Goal: Find specific page/section: Find specific page/section

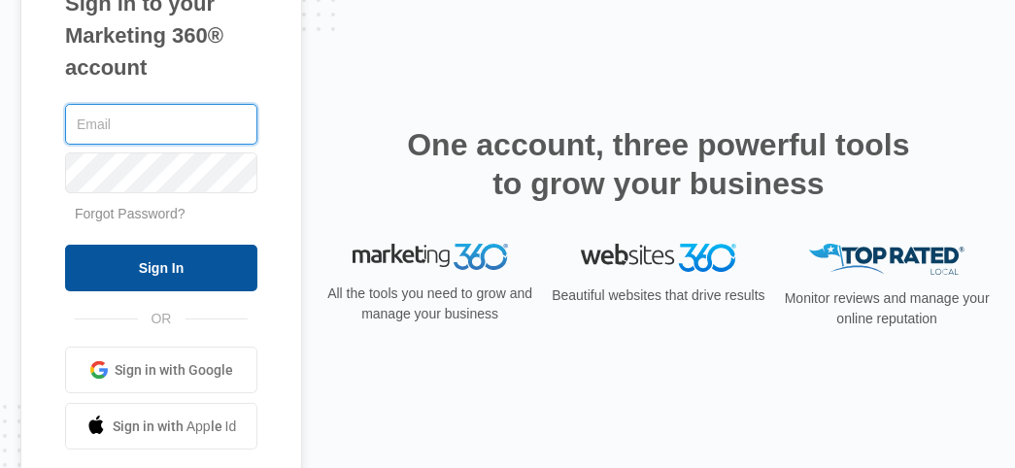
type input "[EMAIL_ADDRESS][DOMAIN_NAME]"
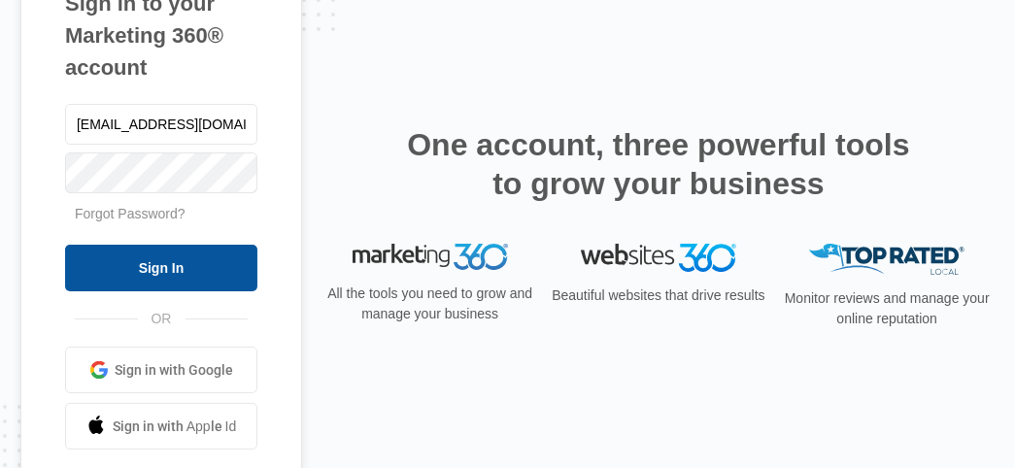
click at [206, 273] on input "Sign In" at bounding box center [161, 268] width 192 height 47
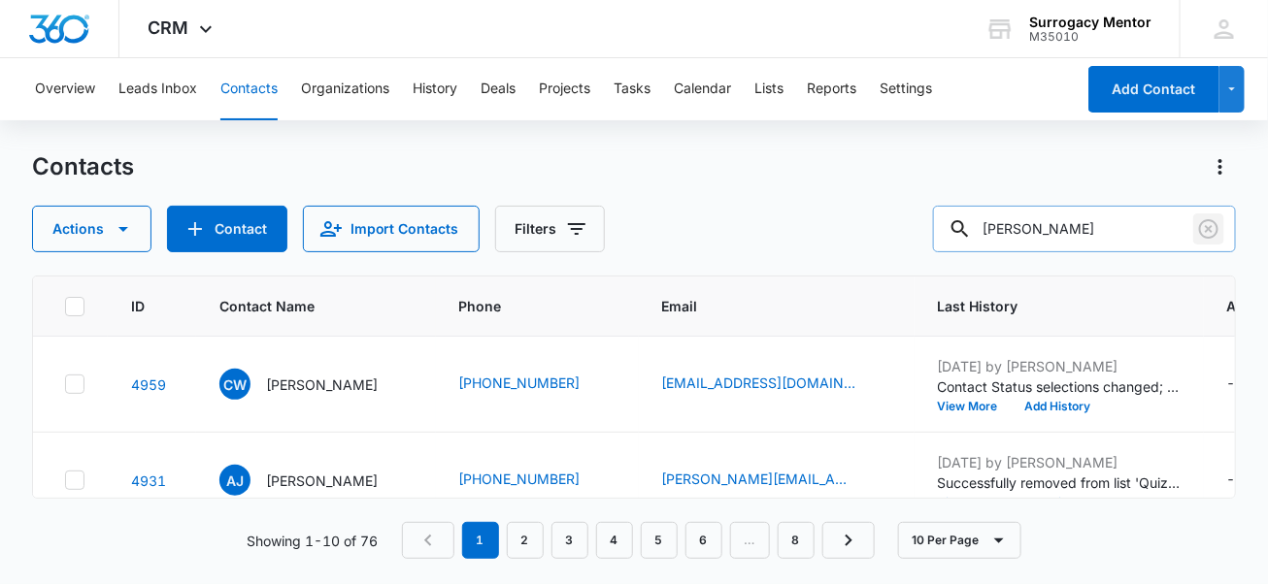
click at [1207, 214] on button "Clear" at bounding box center [1208, 229] width 31 height 31
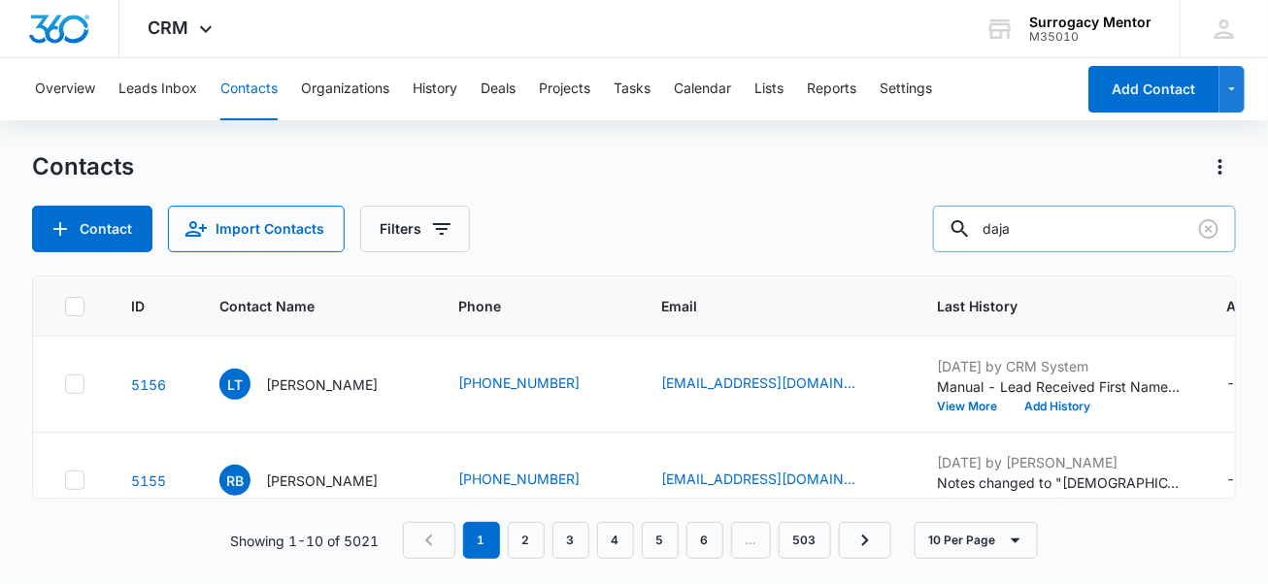
type input "daja"
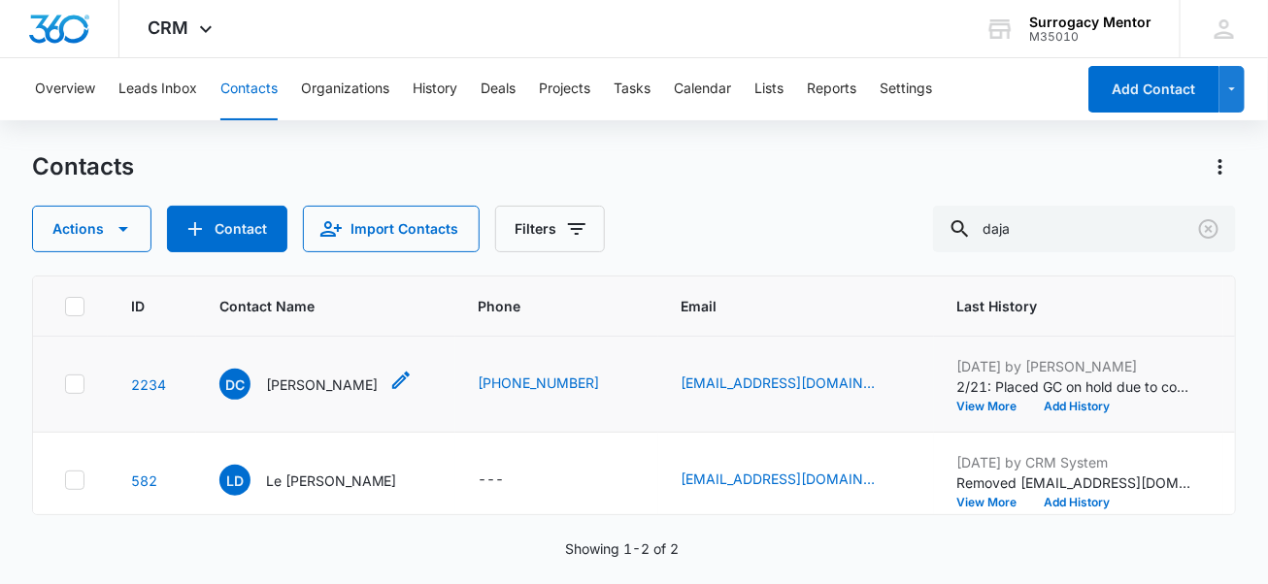
click at [320, 369] on div "DC Dajanette Coram" at bounding box center [298, 384] width 158 height 31
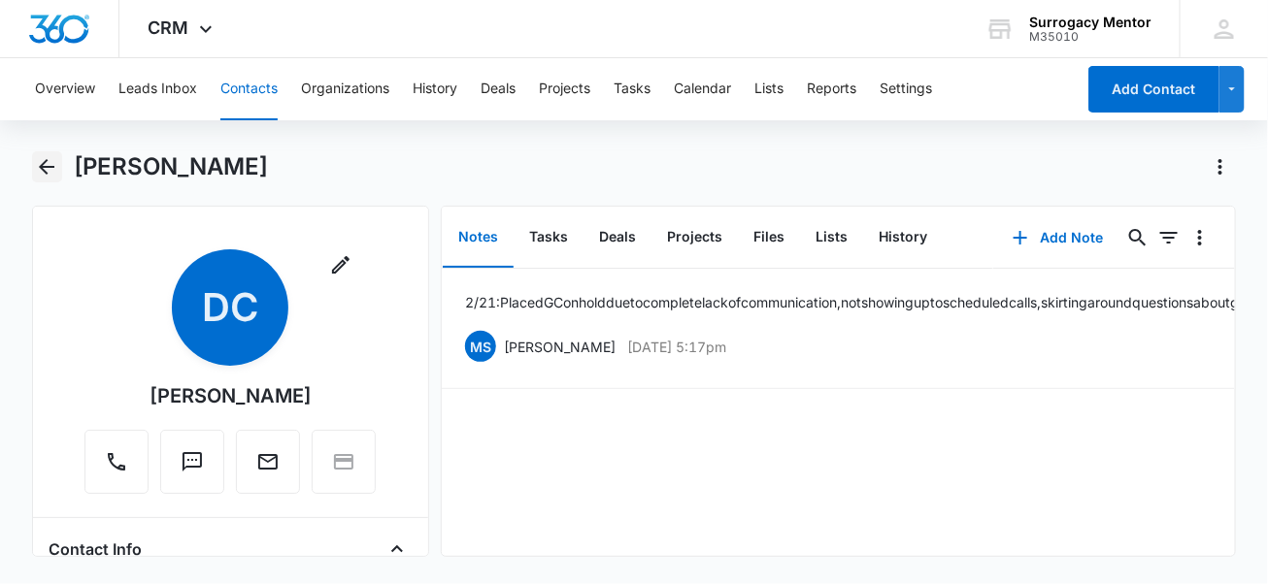
click at [49, 166] on icon "Back" at bounding box center [47, 167] width 16 height 16
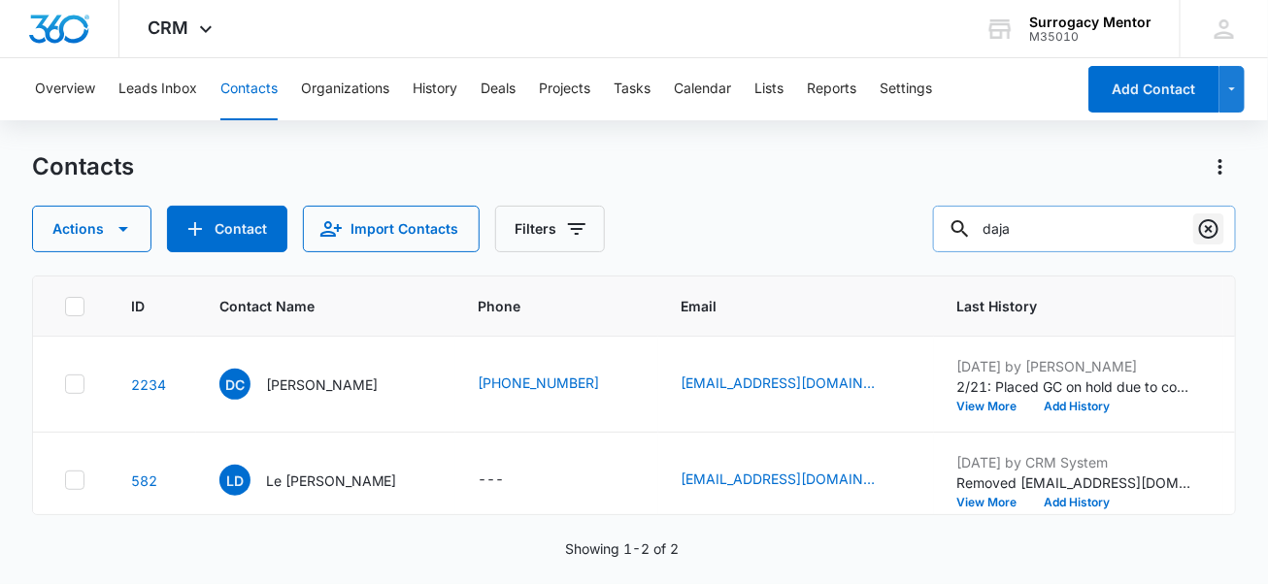
click at [1201, 238] on icon "Clear" at bounding box center [1208, 228] width 23 height 23
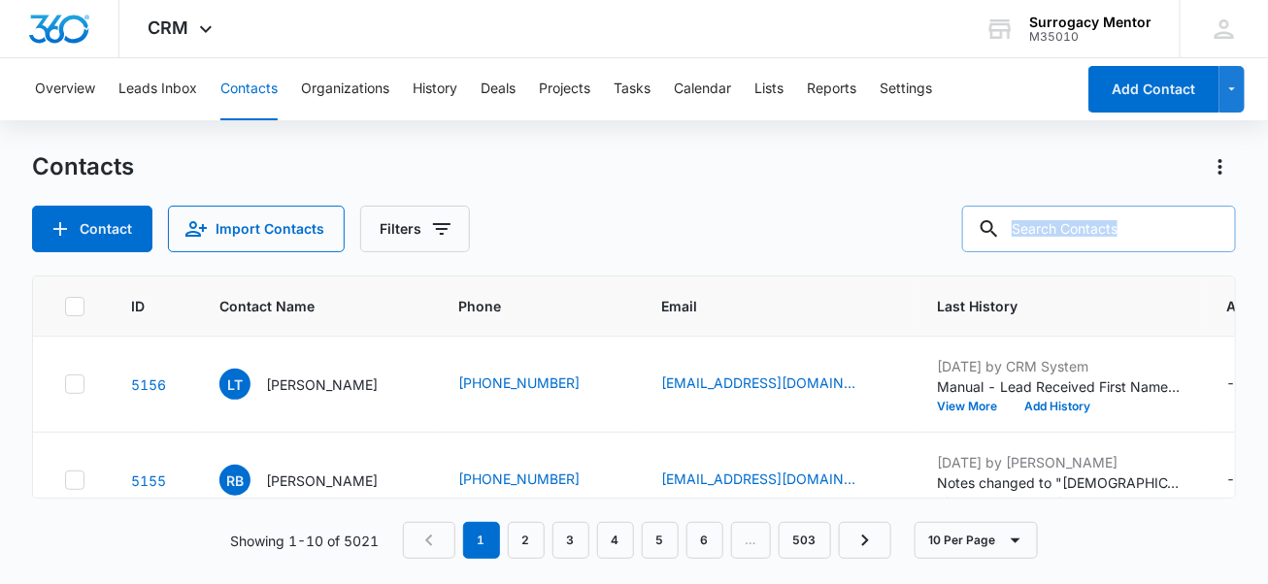
click at [1201, 238] on div at bounding box center [1208, 229] width 31 height 47
click at [1156, 234] on input "text" at bounding box center [1099, 229] width 274 height 47
type input "h"
type input "="
type input "joslin"
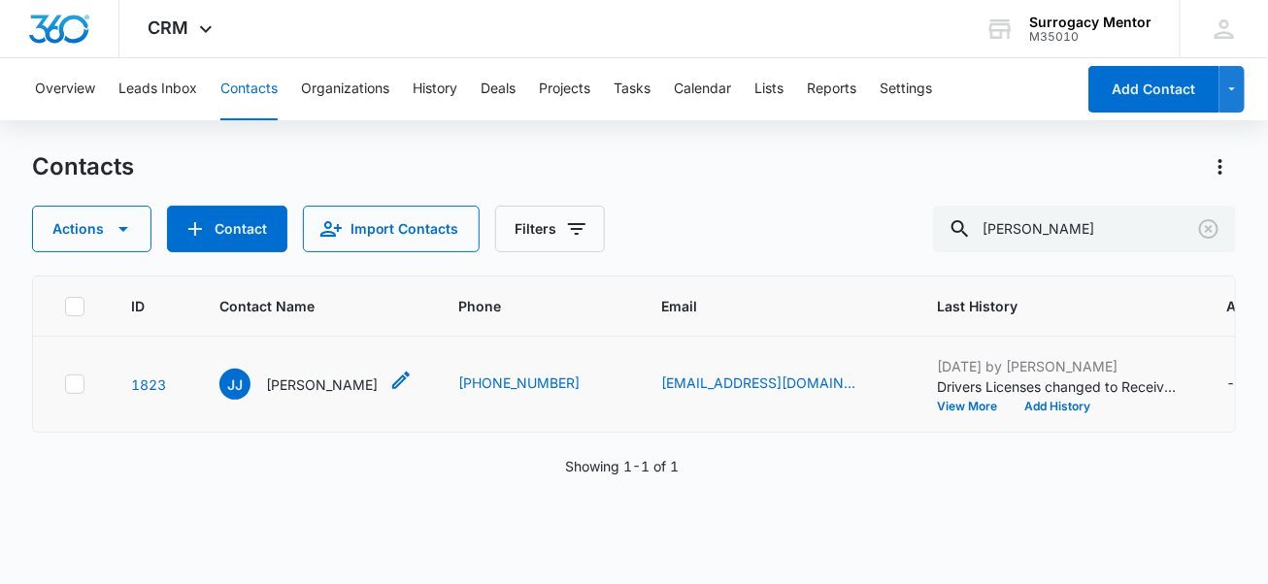
click at [320, 395] on p "Jessica Joslin" at bounding box center [322, 385] width 112 height 20
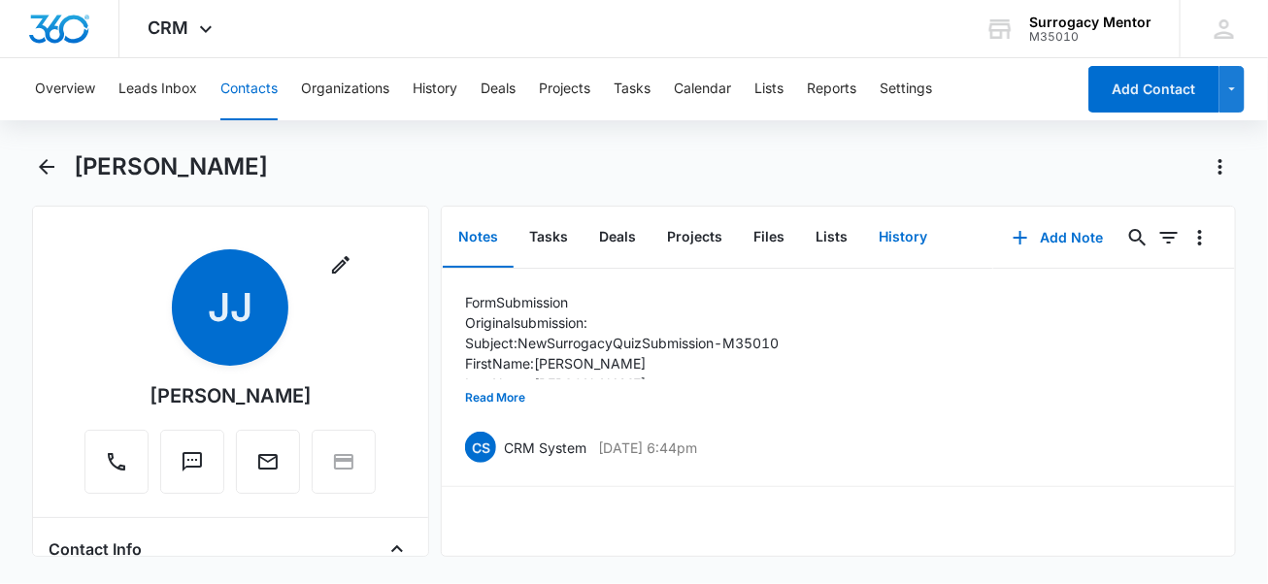
click at [904, 232] on button "History" at bounding box center [903, 238] width 80 height 60
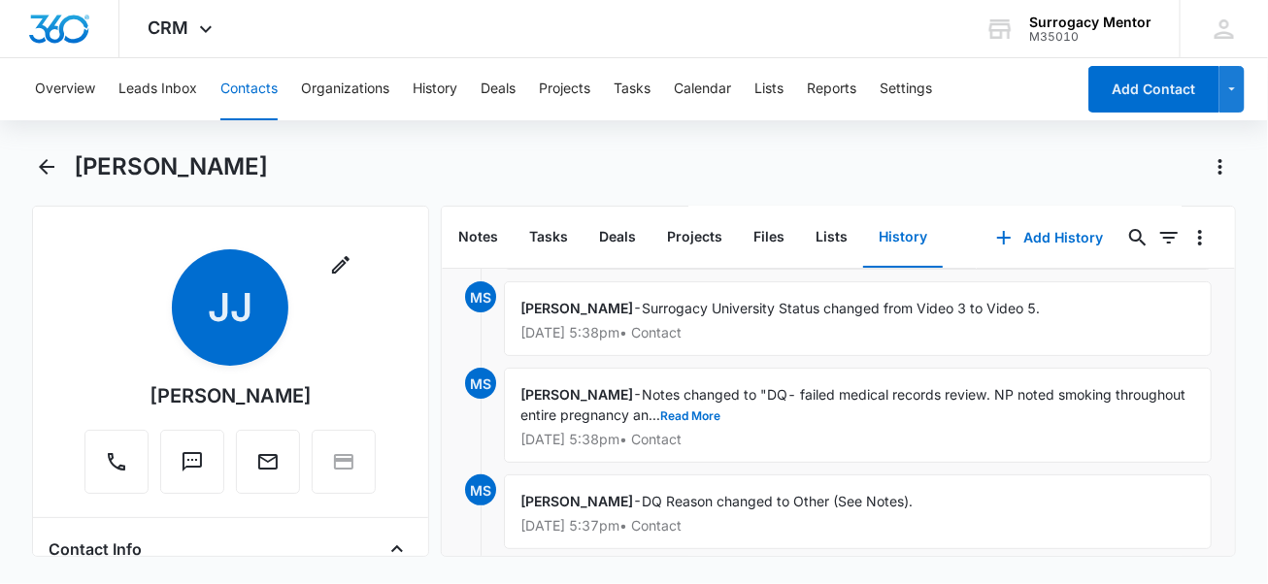
scroll to position [103, 0]
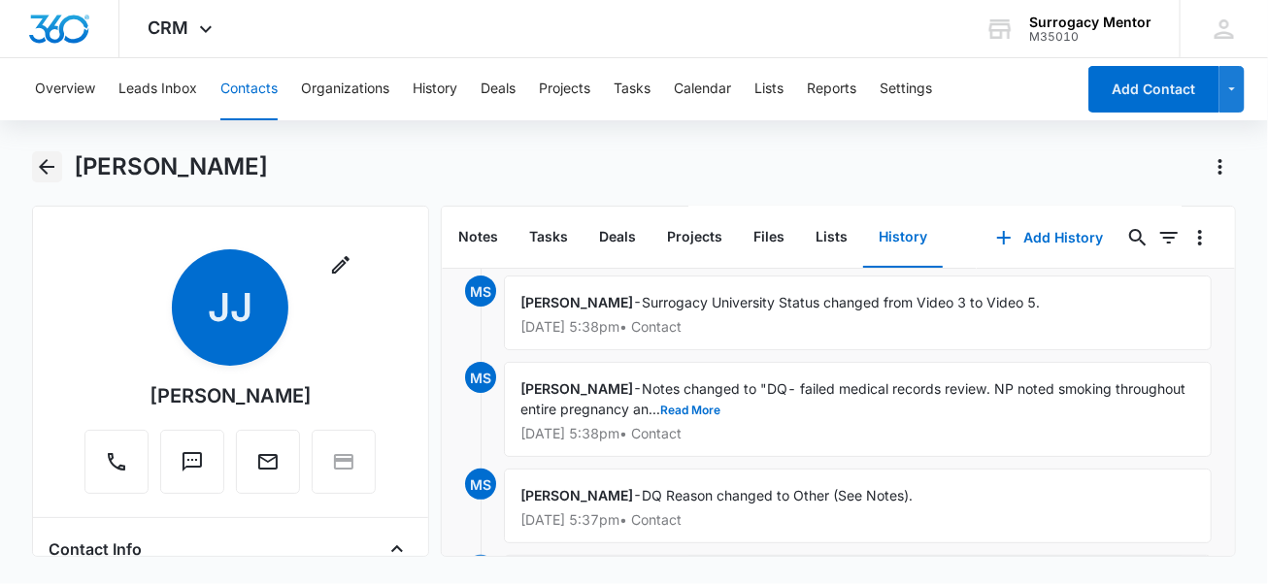
click at [55, 162] on icon "Back" at bounding box center [46, 166] width 23 height 23
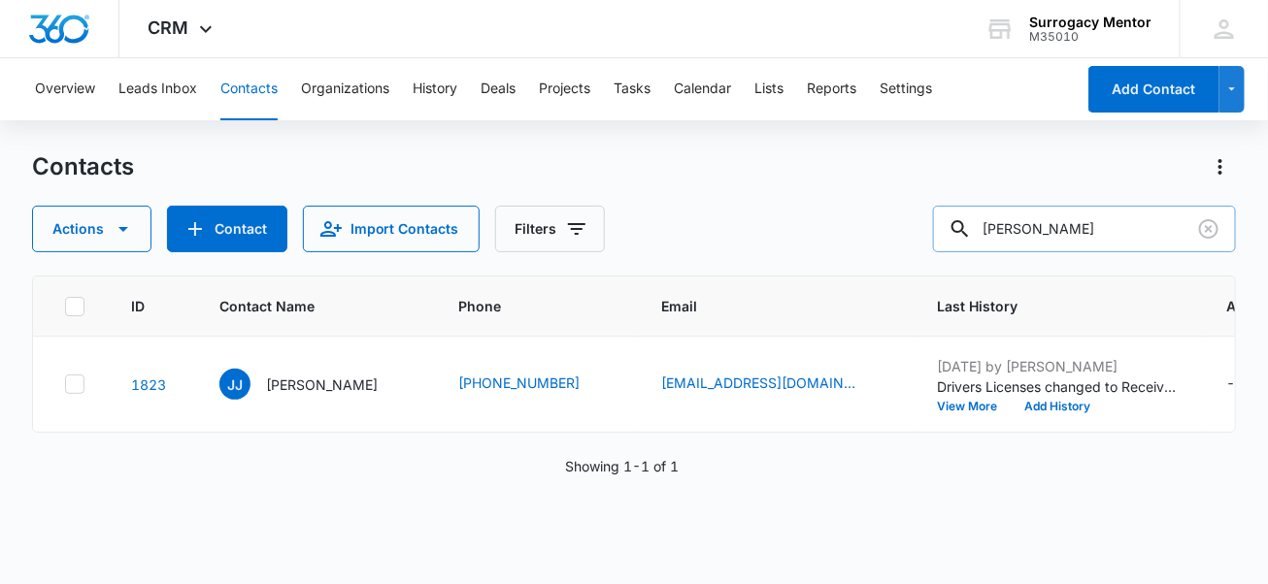
click at [1145, 242] on input "joslin" at bounding box center [1084, 229] width 303 height 47
type input "j"
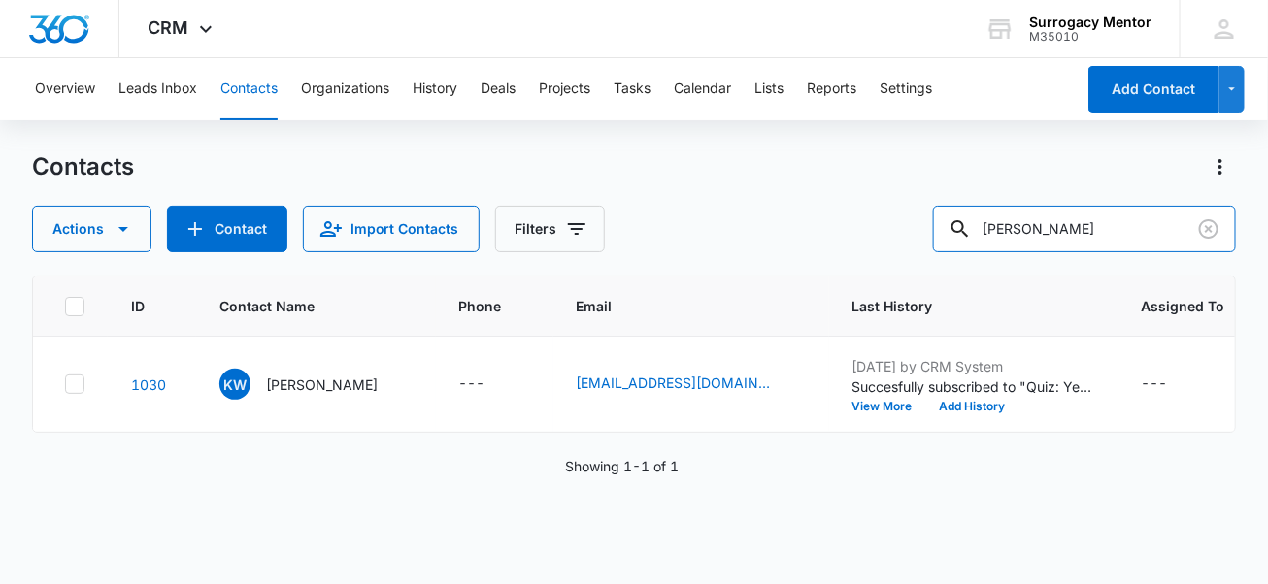
drag, startPoint x: 1105, startPoint y: 233, endPoint x: 665, endPoint y: 171, distance: 444.2
click at [665, 171] on div "Contacts Actions Contact Import Contacts Filters keisha" at bounding box center [634, 201] width 1205 height 101
type input "lucia"
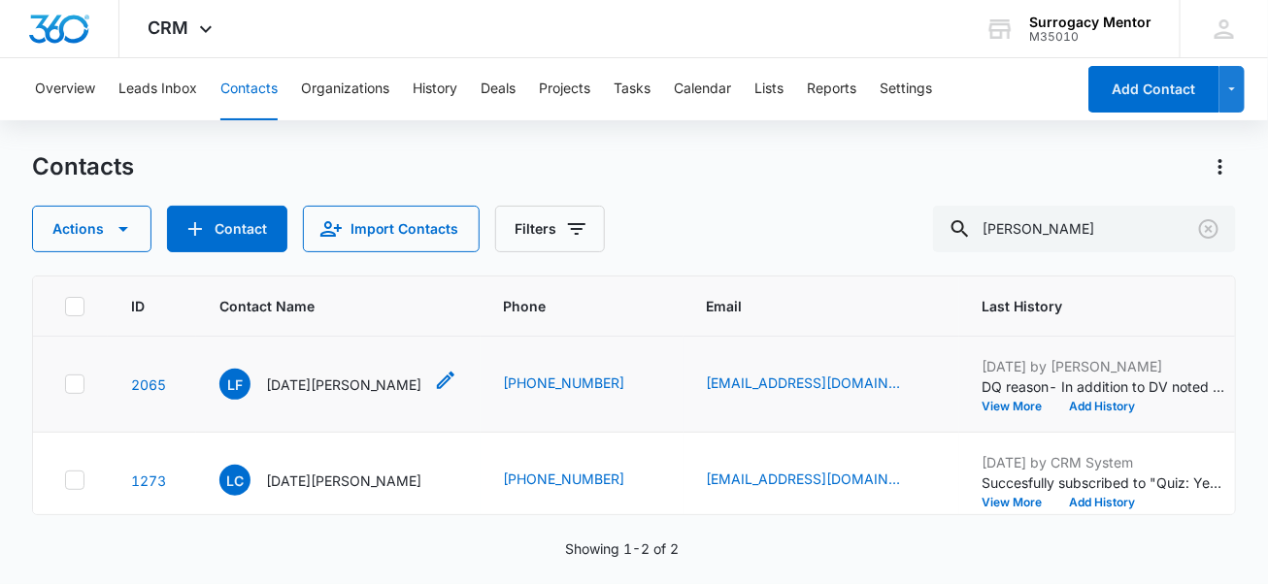
click at [285, 384] on p "Lucia Flores" at bounding box center [344, 385] width 156 height 20
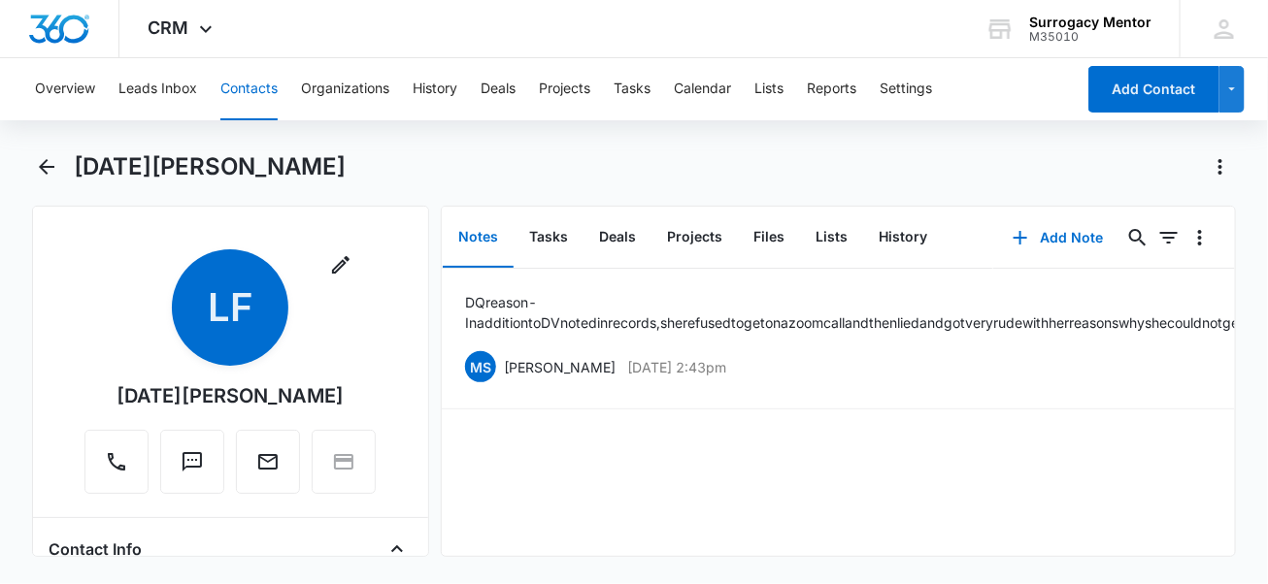
click at [76, 160] on h1 "Lucia Flores" at bounding box center [210, 166] width 272 height 29
click at [62, 160] on div "Lucia Flores" at bounding box center [634, 178] width 1205 height 54
click at [34, 166] on button "Back" at bounding box center [47, 166] width 30 height 31
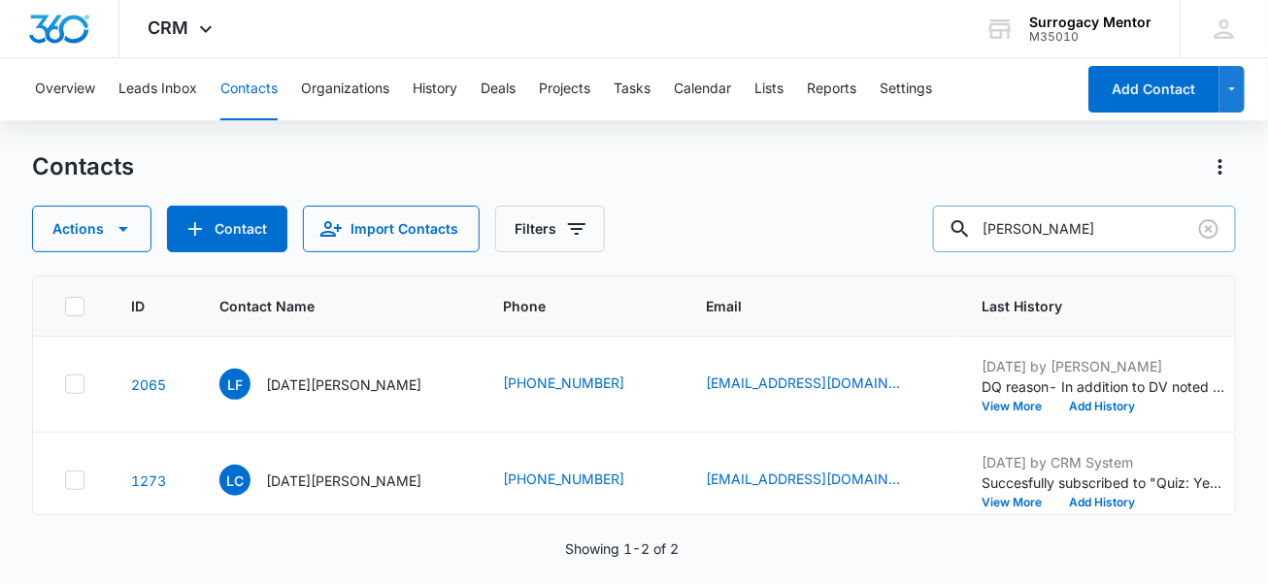
click at [1137, 221] on input "lucia" at bounding box center [1084, 229] width 303 height 47
type input "l"
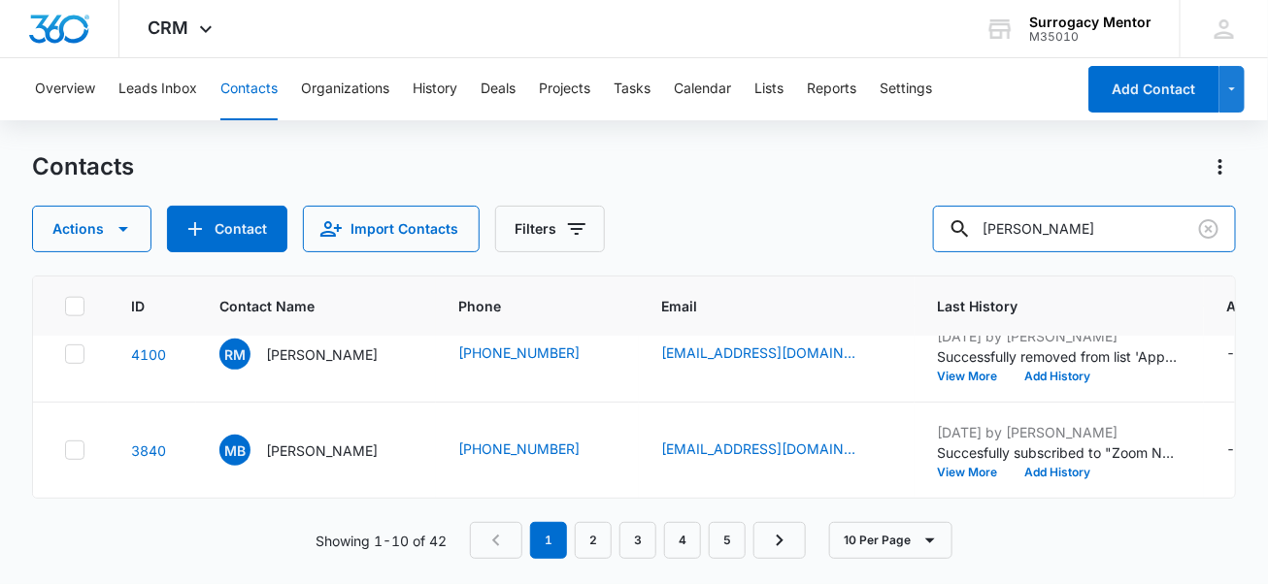
scroll to position [842, 0]
type input "michelle james"
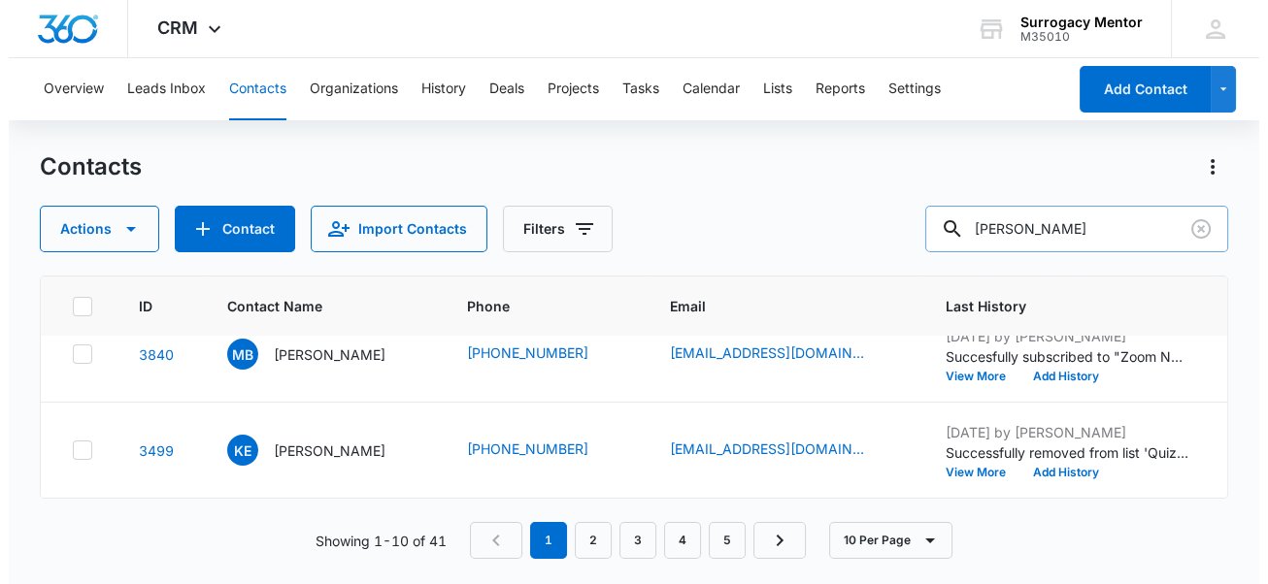
scroll to position [0, 0]
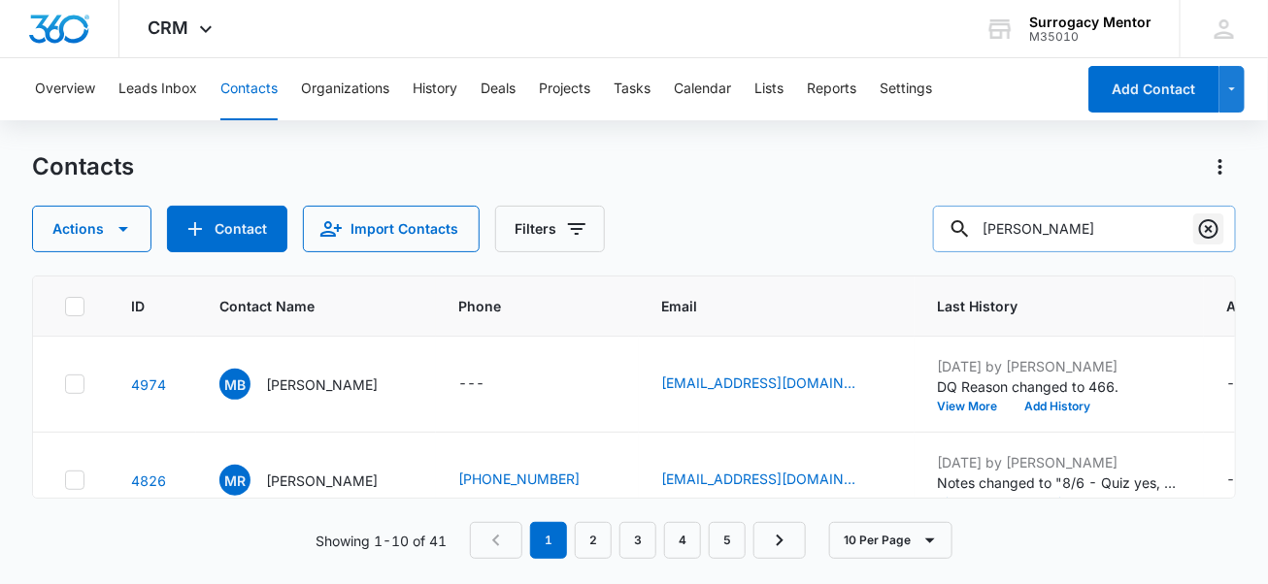
click at [1211, 235] on icon "Clear" at bounding box center [1208, 228] width 23 height 23
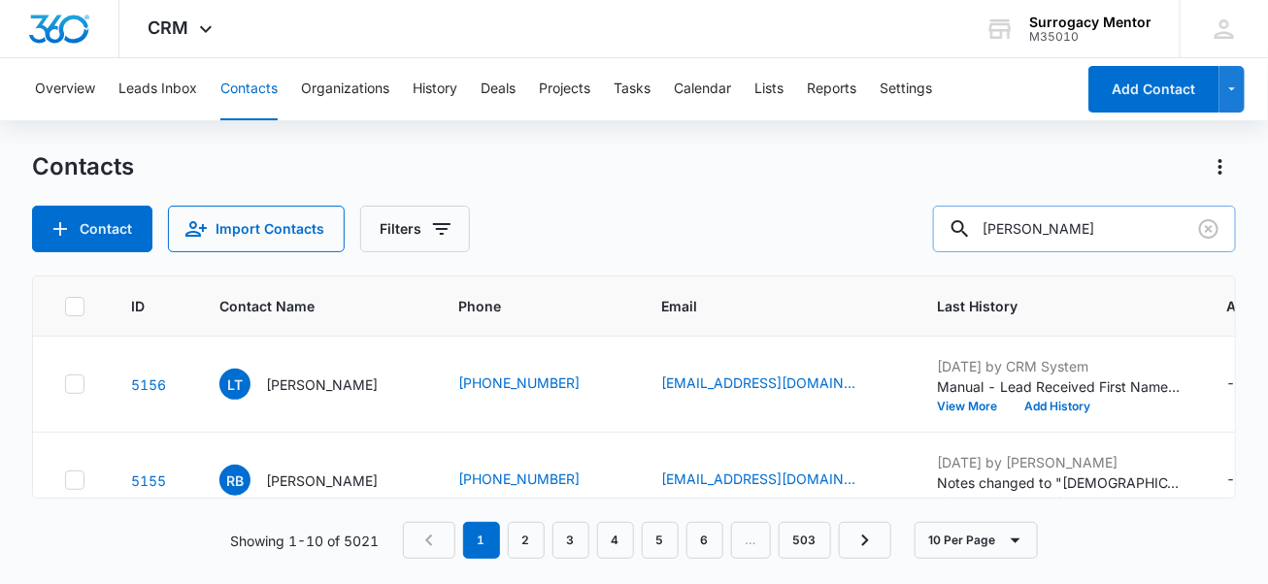
type input "robin"
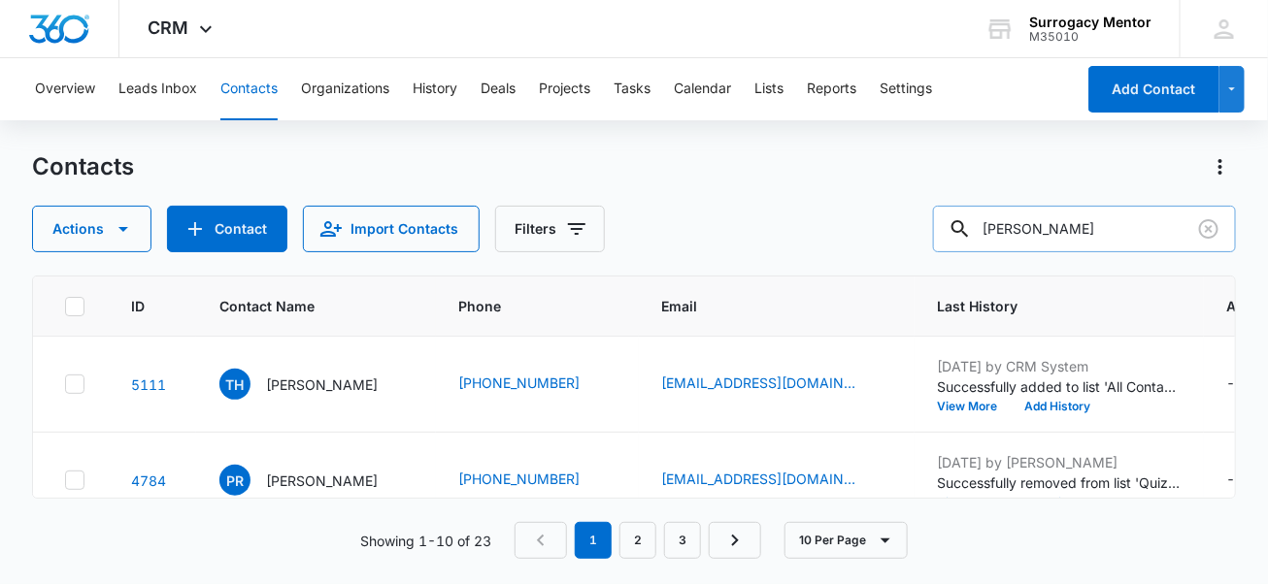
click at [1027, 226] on input "robin" at bounding box center [1084, 229] width 303 height 47
click at [1211, 237] on icon "Clear" at bounding box center [1208, 228] width 19 height 19
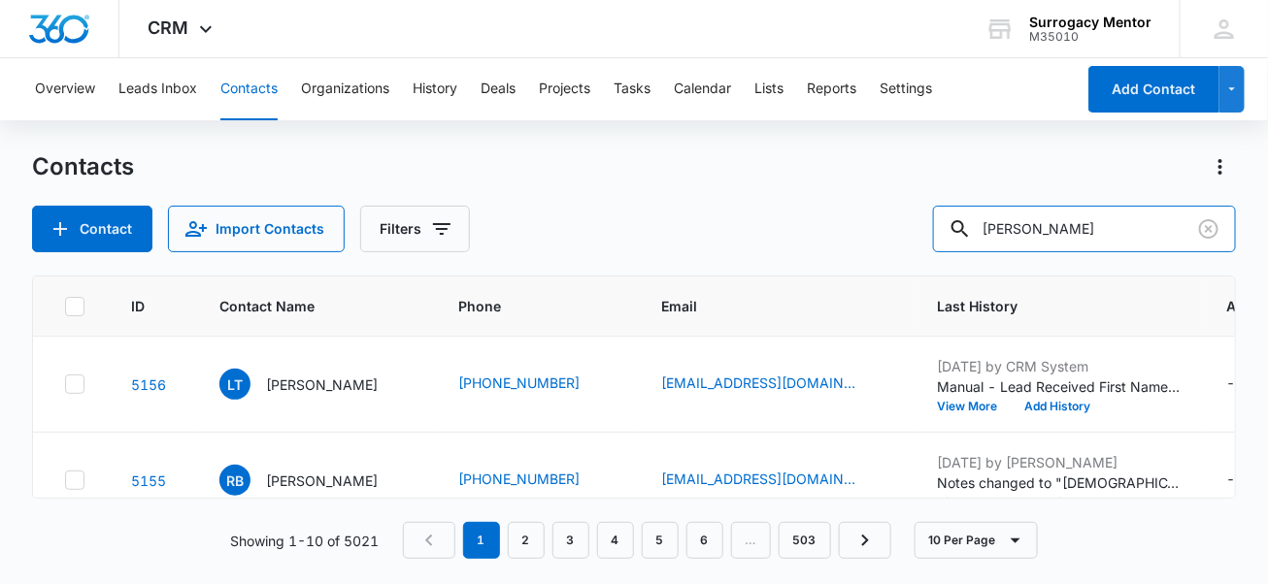
type input "ava smith"
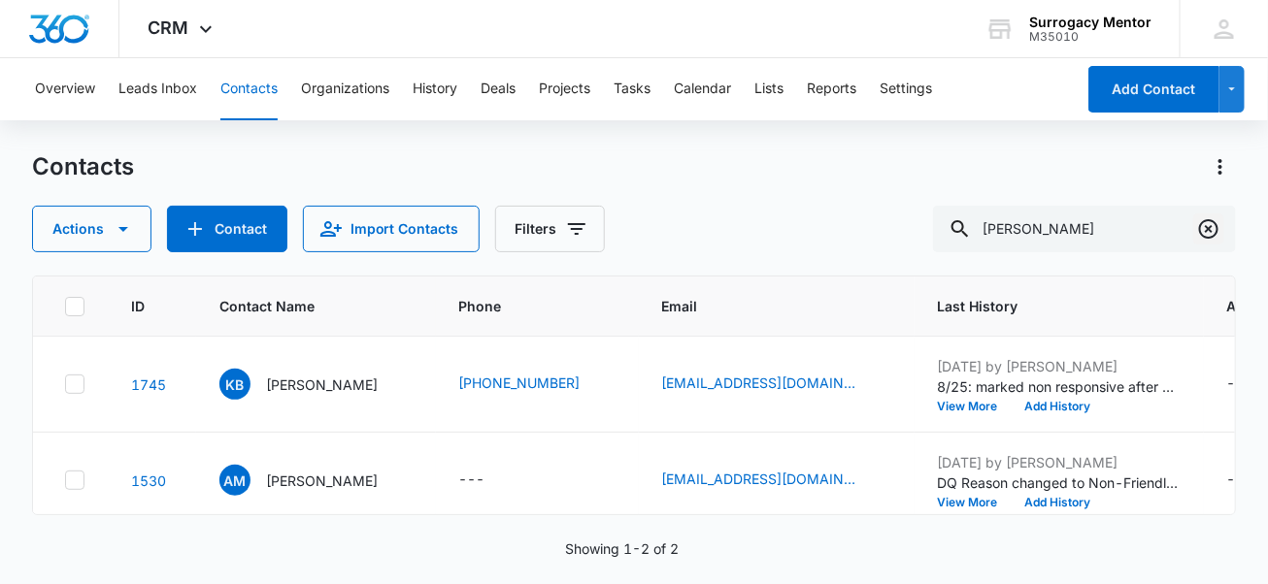
click at [1214, 233] on icon "Clear" at bounding box center [1208, 228] width 23 height 23
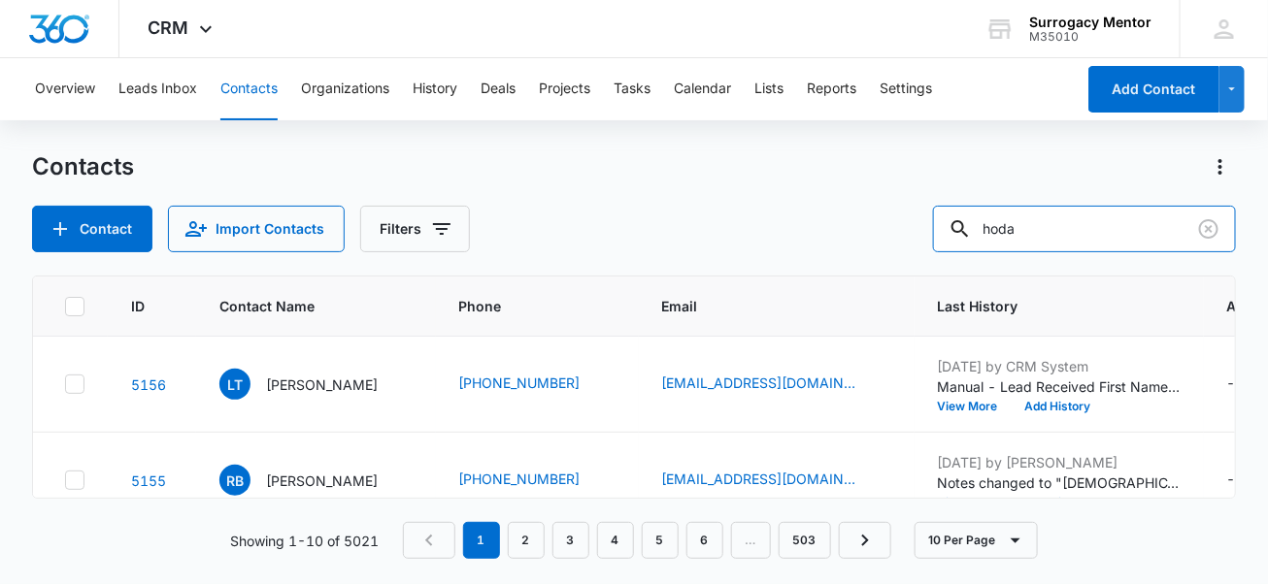
type input "hoda"
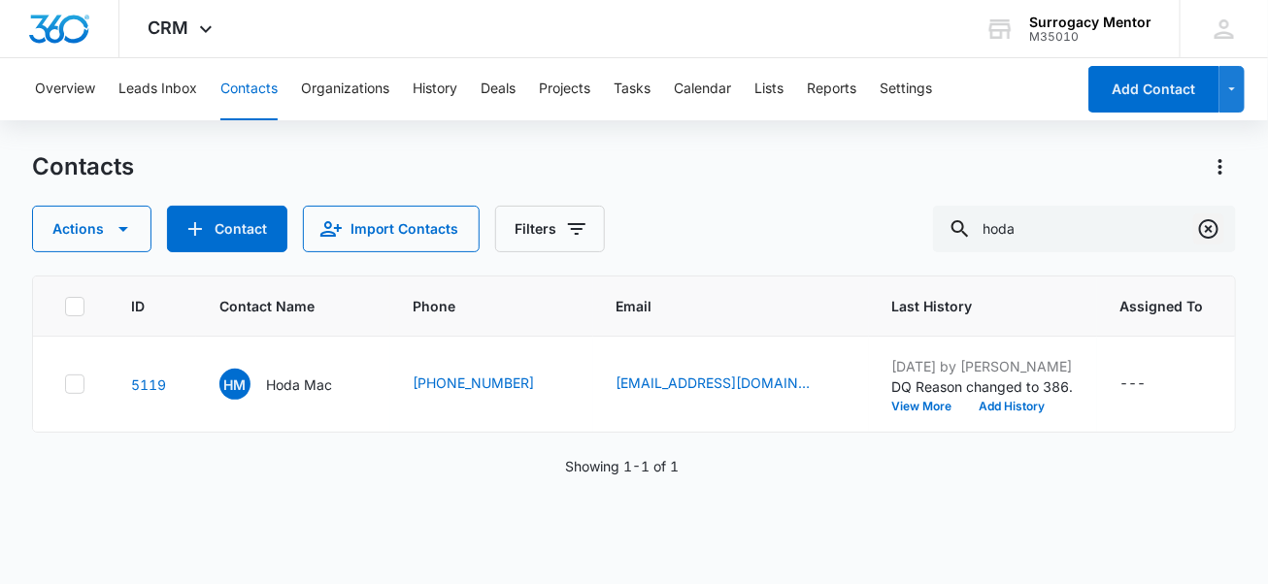
click at [1213, 219] on icon "Clear" at bounding box center [1208, 228] width 19 height 19
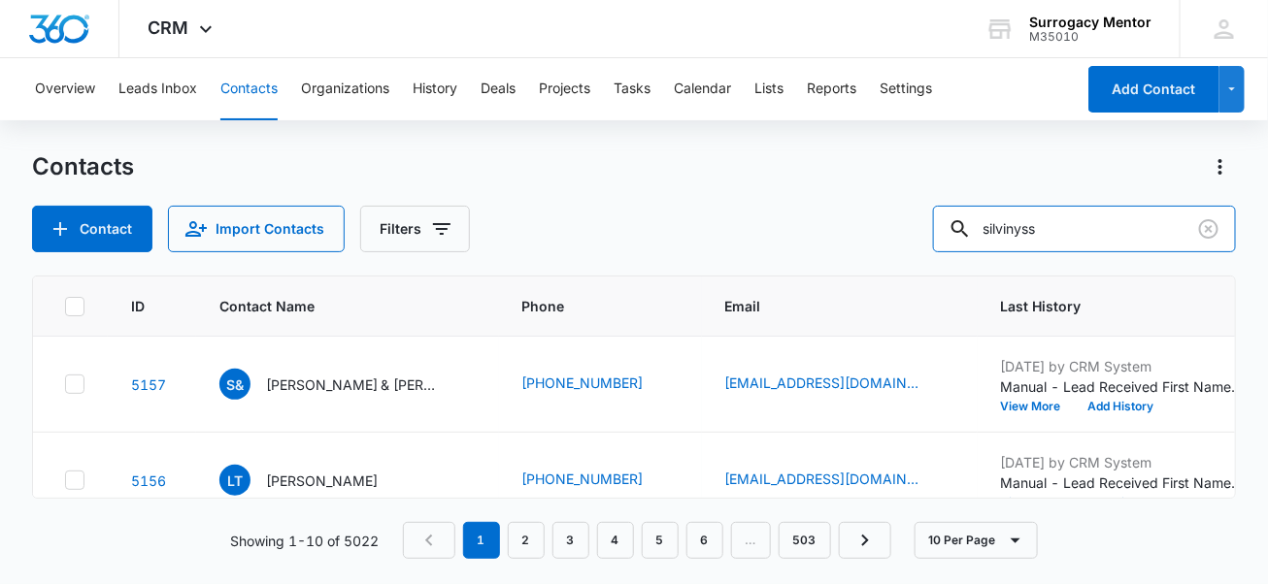
drag, startPoint x: 1089, startPoint y: 231, endPoint x: 883, endPoint y: 221, distance: 207.0
click at [883, 221] on div "Contact Import Contacts Filters silvinyss" at bounding box center [634, 229] width 1205 height 47
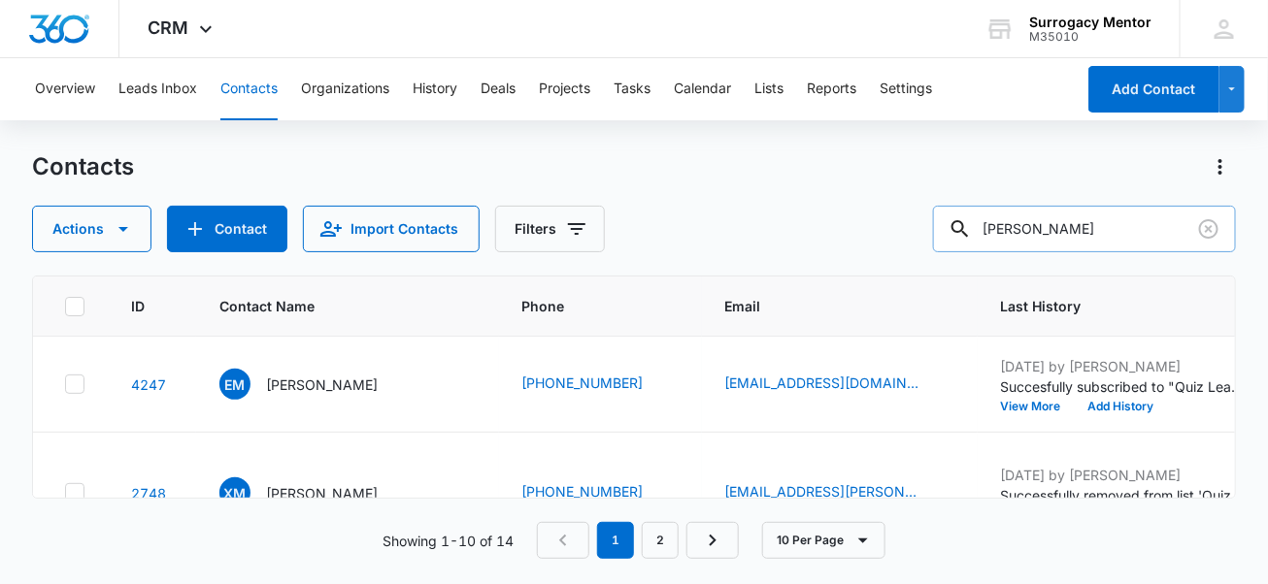
click at [1036, 229] on input "medina" at bounding box center [1084, 229] width 303 height 47
click at [1051, 228] on input "medina" at bounding box center [1084, 229] width 303 height 47
click at [1041, 226] on input "medina" at bounding box center [1084, 229] width 303 height 47
drag, startPoint x: 1080, startPoint y: 226, endPoint x: 755, endPoint y: 207, distance: 324.9
click at [755, 207] on div "Actions Contact Import Contacts Filters medina" at bounding box center [634, 229] width 1205 height 47
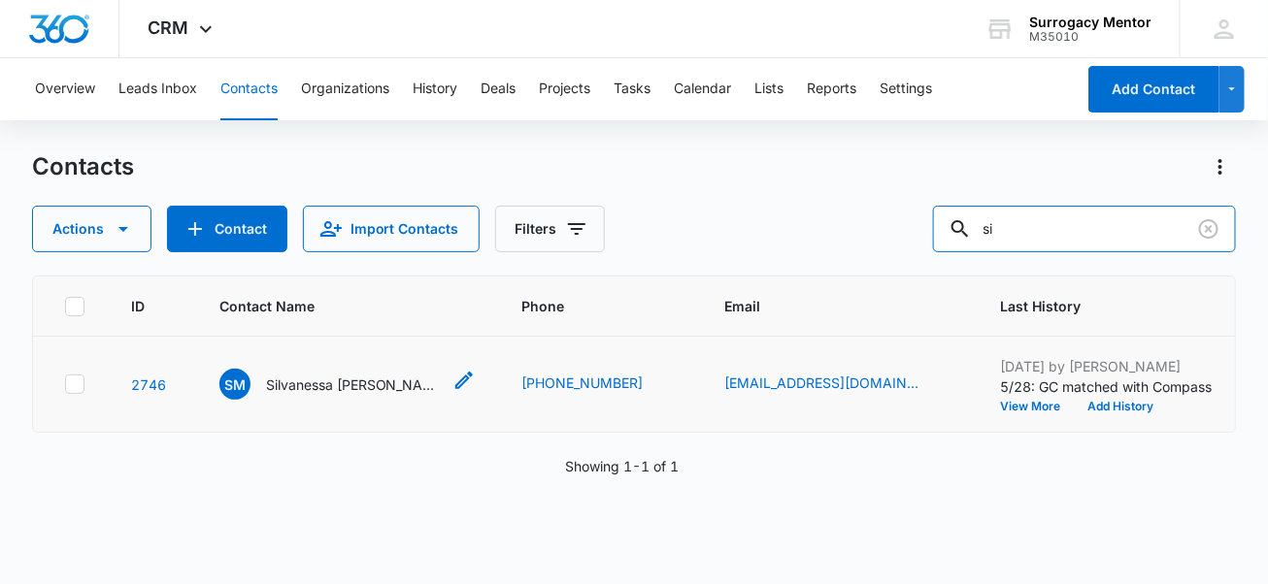
type input "s"
type input "amanda"
